Goal: Use online tool/utility: Utilize a website feature to perform a specific function

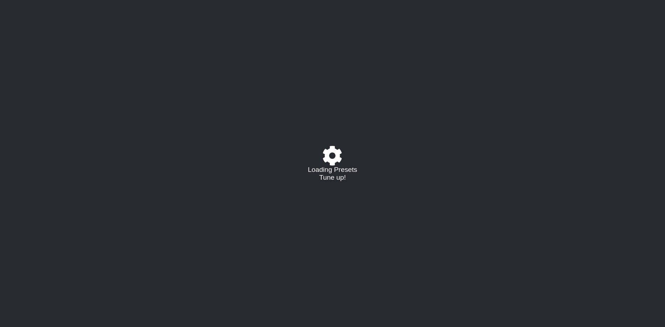
select select "C"
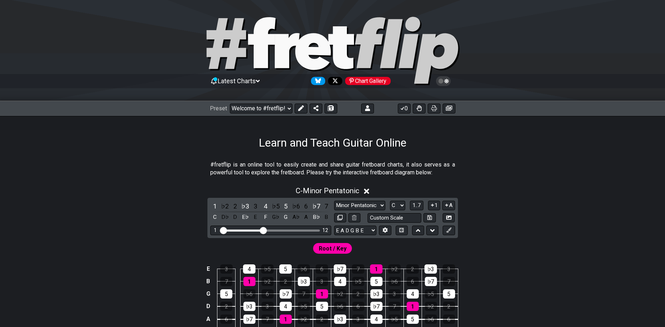
scroll to position [73, 0]
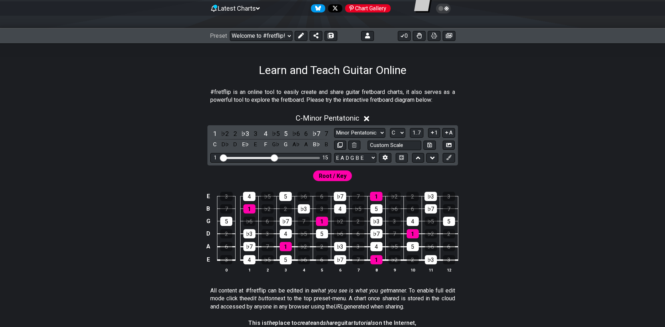
drag, startPoint x: 263, startPoint y: 157, endPoint x: 273, endPoint y: 157, distance: 10.0
click at [273, 157] on input "Visible fret range" at bounding box center [270, 157] width 101 height 0
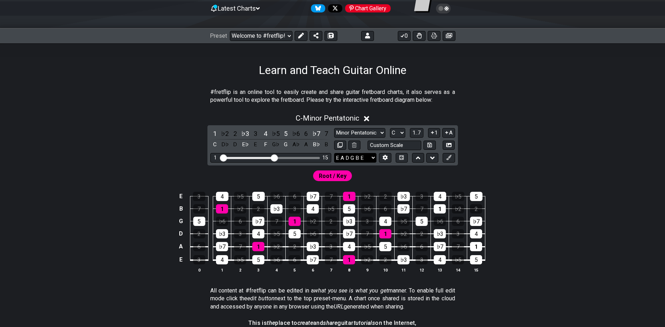
click at [334, 153] on select "E A D G B E E A D G B E E A D G B E B E A D F♯ B A D G C E A D A D G B E E♭ A♭ …" at bounding box center [355, 158] width 42 height 10
click at [385, 158] on icon at bounding box center [385, 157] width 5 height 5
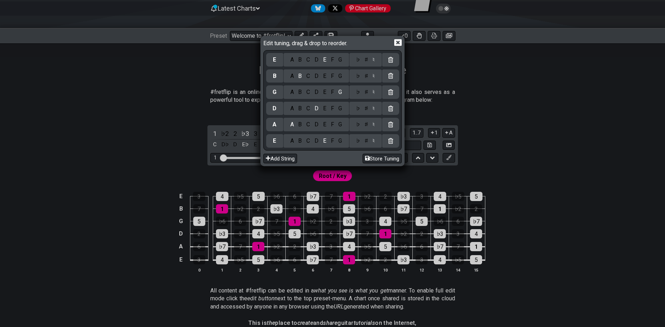
click at [295, 142] on div "A" at bounding box center [292, 141] width 8 height 8
click at [326, 125] on div "E" at bounding box center [325, 125] width 8 height 8
click at [294, 111] on div "A" at bounding box center [292, 109] width 8 height 8
click at [327, 93] on div "E" at bounding box center [325, 92] width 8 height 8
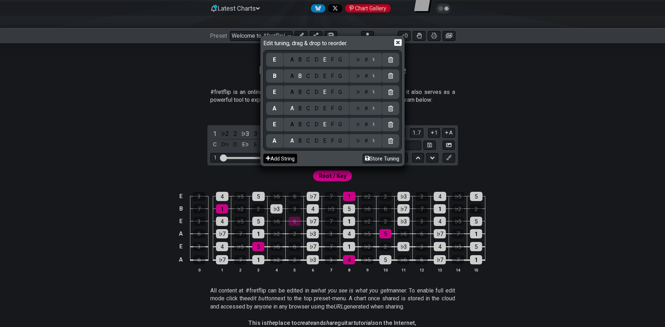
click at [291, 161] on button "Add String" at bounding box center [280, 159] width 34 height 10
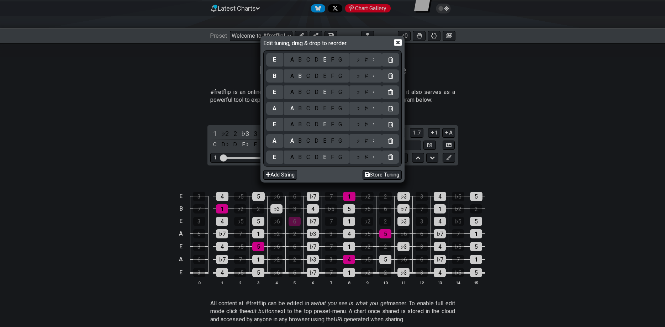
click at [294, 157] on div "A" at bounding box center [292, 157] width 8 height 8
click at [329, 144] on div "E" at bounding box center [325, 141] width 8 height 8
click at [293, 124] on div "A" at bounding box center [292, 125] width 8 height 8
click at [328, 111] on div "E" at bounding box center [325, 109] width 8 height 8
click at [293, 92] on div "A" at bounding box center [292, 92] width 8 height 8
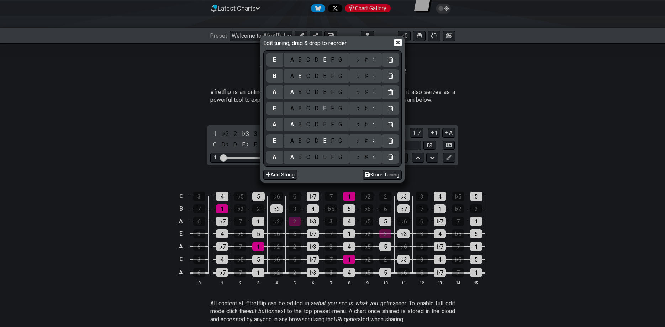
click at [328, 79] on div "E" at bounding box center [325, 76] width 8 height 8
click at [399, 44] on icon at bounding box center [397, 42] width 7 height 7
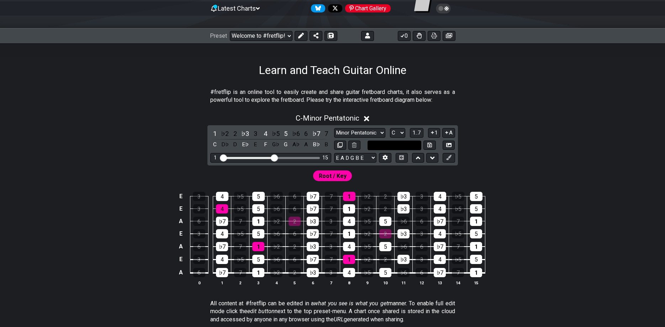
click at [409, 148] on input "text" at bounding box center [395, 146] width 54 height 10
type input "Custom Scale"
click at [334, 128] on select "Minor Pentatonic Click to edit Minor Pentatonic Major Pentatonic Minor Blues Ma…" at bounding box center [359, 133] width 51 height 10
select select "Lydian"
click option "Lydian" at bounding box center [0, 0] width 0 height 0
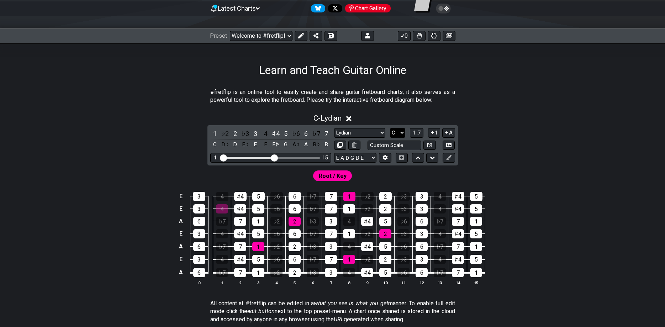
click at [390, 128] on select "A♭ A A♯ B♭ B C C♯ D♭ D D♯ E♭ E F F♯ G♭ G G♯" at bounding box center [397, 133] width 15 height 10
select select "A"
click option "A" at bounding box center [0, 0] width 0 height 0
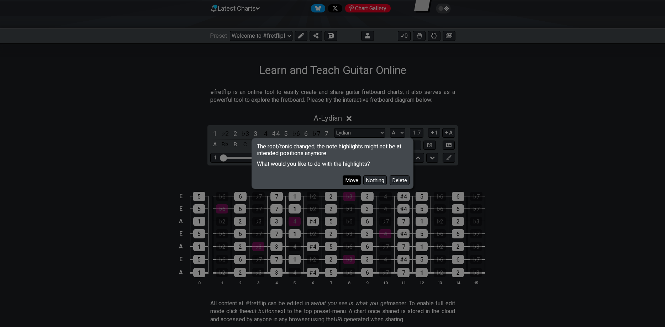
click at [353, 182] on button "Move" at bounding box center [352, 181] width 18 height 10
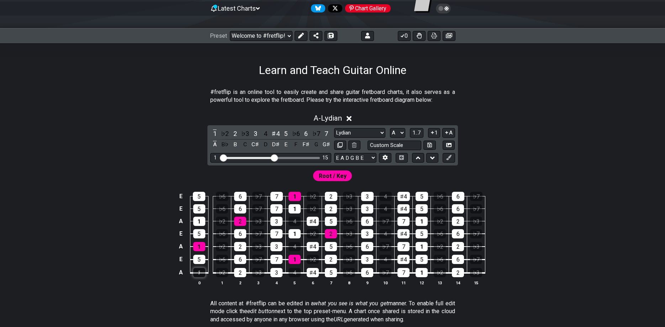
click at [202, 272] on div "1" at bounding box center [199, 272] width 12 height 9
click at [447, 159] on icon at bounding box center [448, 157] width 5 height 5
click at [215, 132] on div "1" at bounding box center [214, 134] width 9 height 10
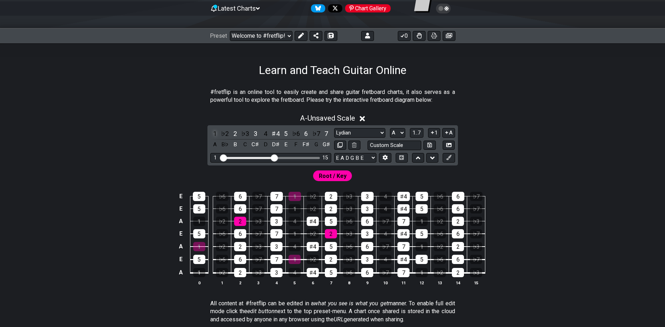
click at [215, 132] on div "1" at bounding box center [214, 134] width 9 height 10
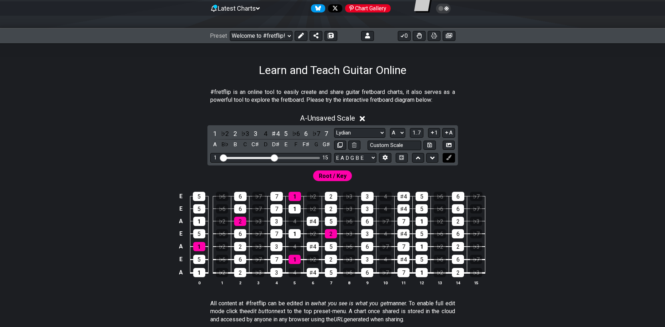
click at [451, 156] on icon at bounding box center [448, 157] width 5 height 5
click at [300, 32] on button at bounding box center [301, 36] width 13 height 10
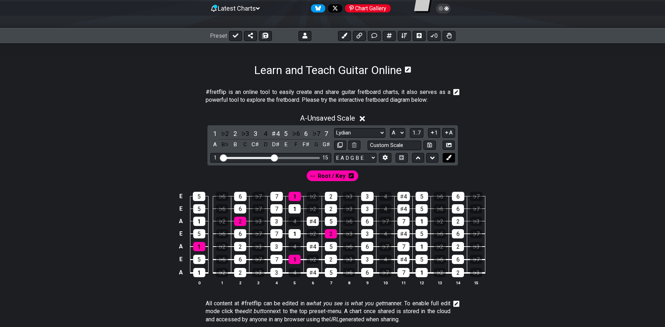
click at [450, 156] on icon at bounding box center [448, 157] width 5 height 5
click at [216, 132] on div "1" at bounding box center [214, 134] width 9 height 10
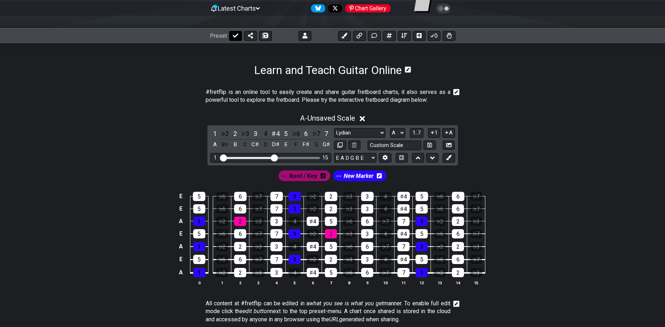
click at [236, 35] on icon at bounding box center [236, 35] width 6 height 4
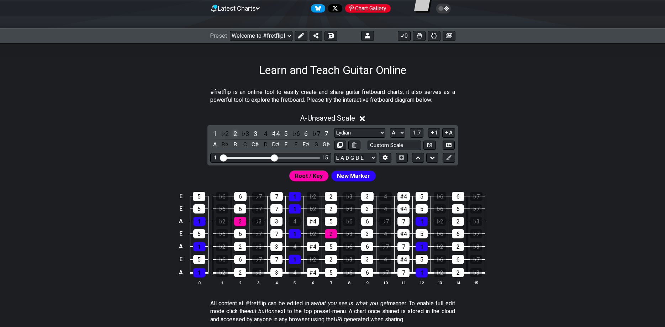
click at [236, 132] on div "2" at bounding box center [235, 134] width 9 height 10
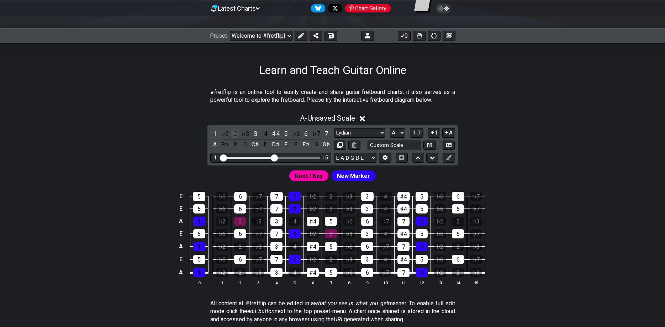
click at [234, 132] on div "2" at bounding box center [235, 134] width 9 height 10
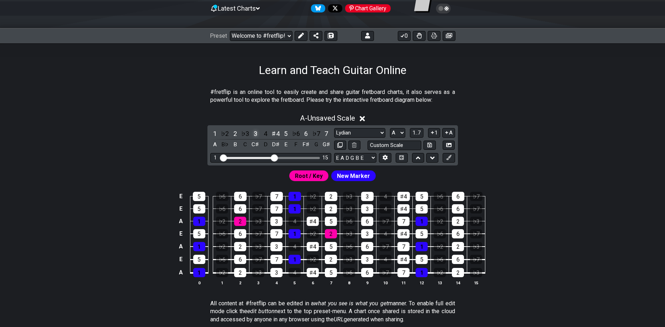
click at [258, 133] on div "3" at bounding box center [255, 134] width 9 height 10
click at [266, 133] on div "4" at bounding box center [265, 134] width 9 height 10
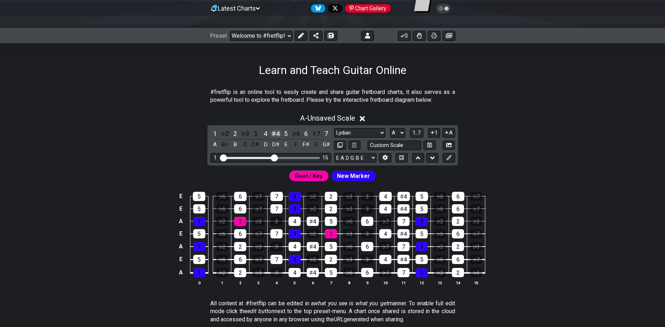
click at [276, 133] on div "♯4" at bounding box center [275, 134] width 9 height 10
click at [325, 134] on div "7" at bounding box center [326, 134] width 9 height 10
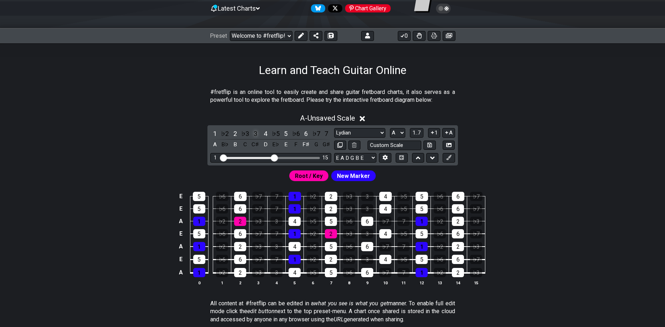
click at [255, 133] on div "3" at bounding box center [255, 134] width 9 height 10
click at [316, 135] on div "♭7" at bounding box center [316, 134] width 9 height 10
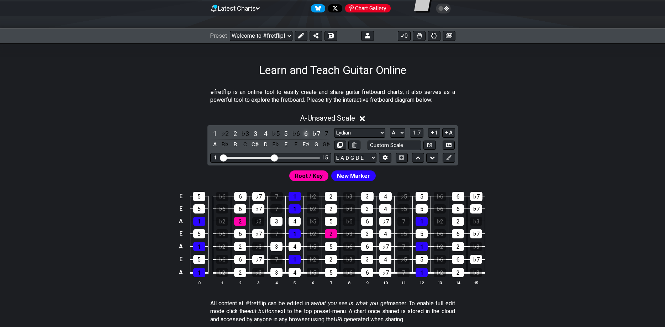
click at [309, 135] on div "6" at bounding box center [306, 134] width 9 height 10
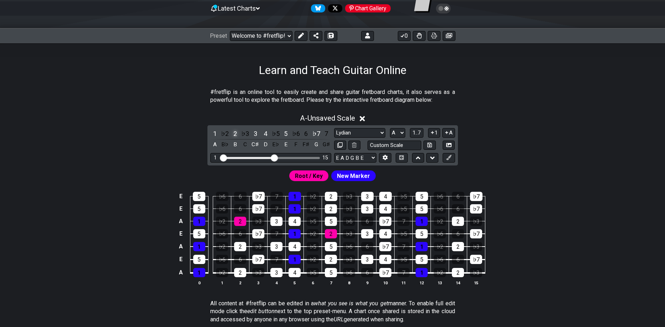
click at [236, 132] on div "2" at bounding box center [235, 134] width 9 height 10
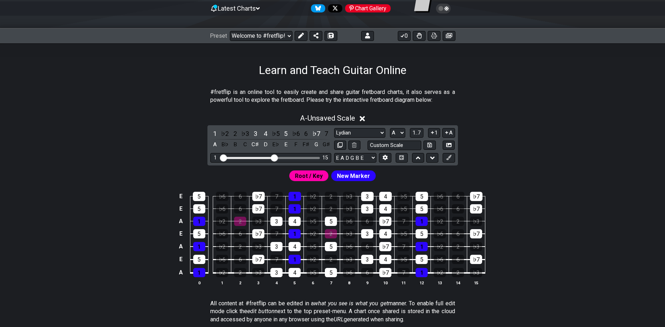
click at [570, 4] on div "Latest Charts Chart Gallery" at bounding box center [332, 16] width 665 height 26
click at [227, 134] on div "♭2" at bounding box center [224, 134] width 9 height 10
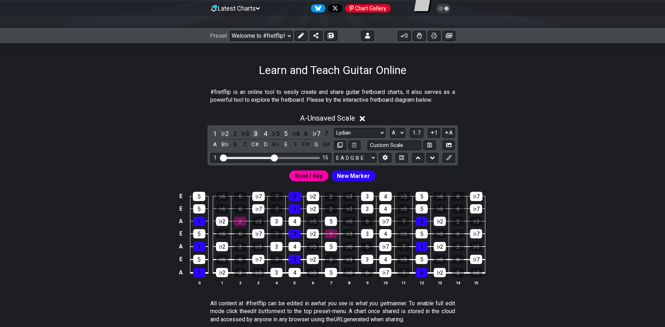
click at [255, 134] on div "3" at bounding box center [255, 134] width 9 height 10
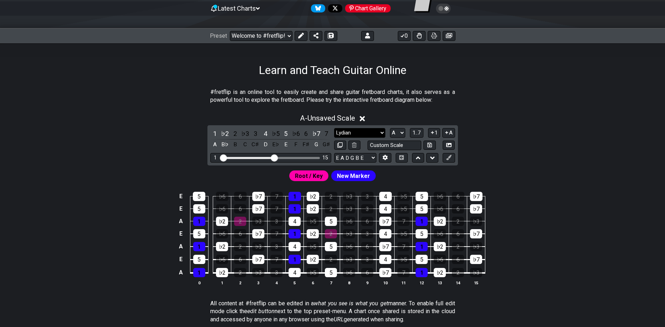
click at [334, 128] on select "Minor Pentatonic Click to edit Minor Pentatonic Major Pentatonic Minor Blues Ma…" at bounding box center [359, 133] width 51 height 10
click option "Minor Pentatonic" at bounding box center [0, 0] width 0 height 0
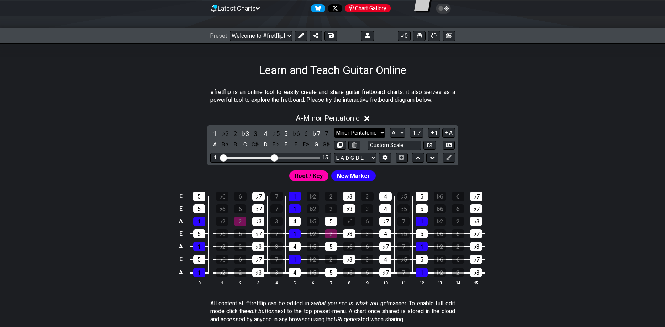
click at [334, 128] on select "Minor Pentatonic Click to edit Minor Pentatonic Major Pentatonic Minor Blues Ma…" at bounding box center [359, 133] width 51 height 10
select select "Lydian"
click option "Lydian" at bounding box center [0, 0] width 0 height 0
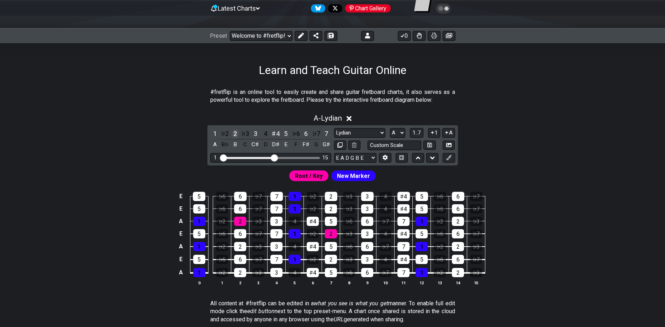
click at [234, 134] on div "2" at bounding box center [235, 134] width 9 height 10
